Goal: Information Seeking & Learning: Find specific fact

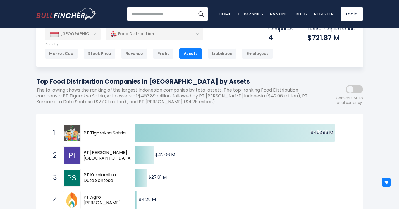
scroll to position [56, 0]
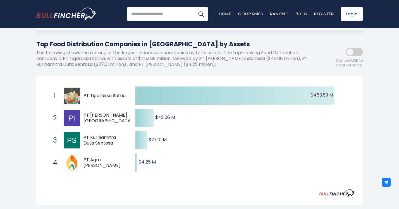
click at [74, 97] on img at bounding box center [72, 96] width 16 height 16
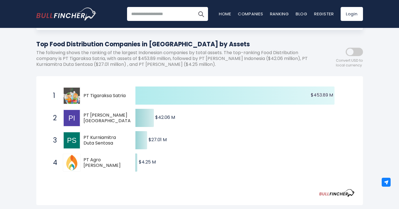
click at [245, 100] on icon at bounding box center [234, 96] width 199 height 18
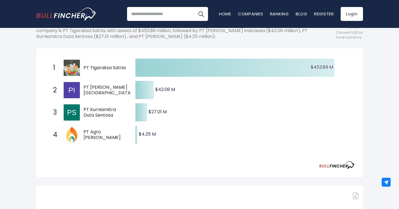
scroll to position [0, 0]
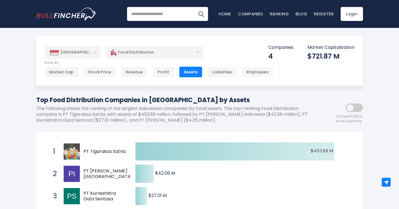
drag, startPoint x: 83, startPoint y: 149, endPoint x: 102, endPoint y: 154, distance: 19.7
click at [102, 154] on div "1 PT Tigaraksa Satria TGKA.JK" at bounding box center [87, 152] width 75 height 18
click at [106, 150] on span "PT Tigaraksa Satria" at bounding box center [104, 152] width 42 height 6
